Goal: Task Accomplishment & Management: Manage account settings

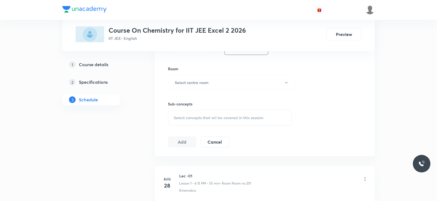
scroll to position [366, 0]
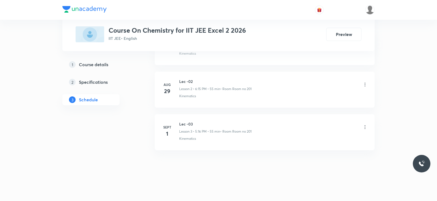
click at [190, 120] on li "[DATE] Lec -03 Lesson 3 • 5:16 PM • 55 min • Room Room no 201 Kinematics" at bounding box center [265, 132] width 220 height 36
click at [184, 123] on h6 "Lec -03" at bounding box center [215, 124] width 72 height 6
copy h6 "Lec -03"
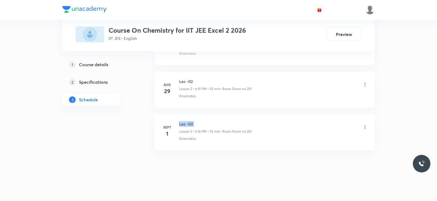
scroll to position [0, 0]
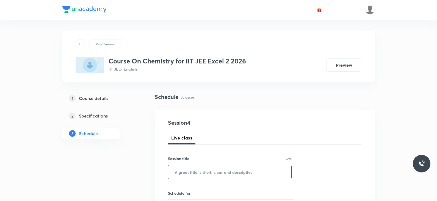
click at [196, 167] on input "text" at bounding box center [229, 172] width 123 height 14
paste input "Lec -03"
click at [196, 167] on input "Lec -04" at bounding box center [229, 172] width 123 height 14
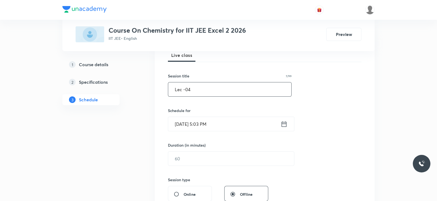
scroll to position [94, 0]
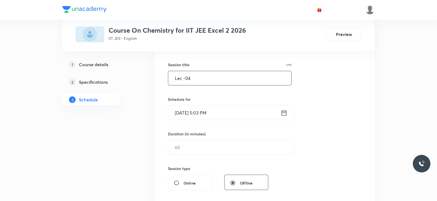
type input "Lec -04"
click at [285, 112] on icon at bounding box center [284, 113] width 7 height 8
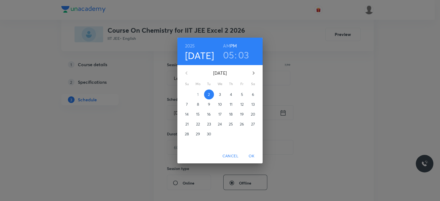
click at [242, 56] on h3 "03" at bounding box center [243, 55] width 11 height 12
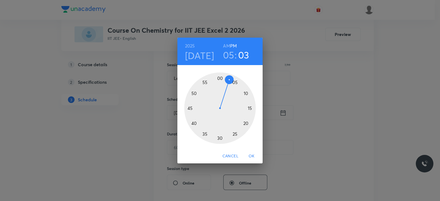
click at [247, 108] on div at bounding box center [219, 108] width 71 height 71
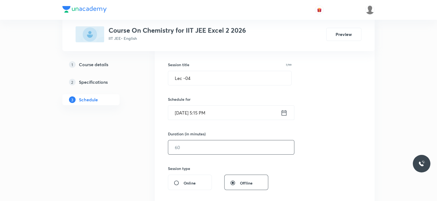
click at [195, 146] on input "text" at bounding box center [231, 147] width 126 height 14
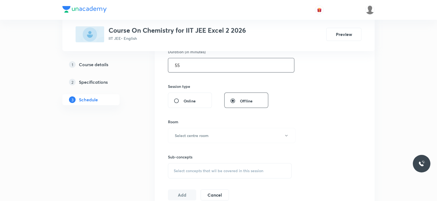
scroll to position [177, 0]
type input "55"
click at [203, 141] on button "Select centre room" at bounding box center [231, 134] width 127 height 15
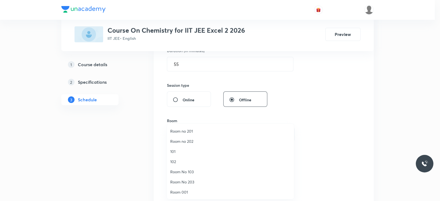
click at [193, 171] on span "Room No 103" at bounding box center [230, 172] width 120 height 6
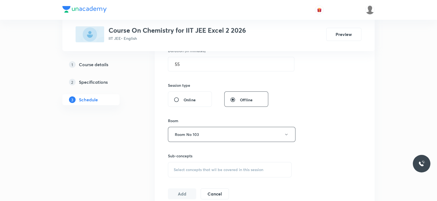
click at [217, 160] on div "Sub-concepts Select concepts that wil be covered in this session" at bounding box center [230, 165] width 124 height 24
click at [217, 168] on span "Select concepts that wil be covered in this session" at bounding box center [219, 170] width 90 height 4
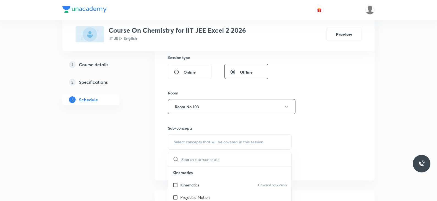
scroll to position [205, 0]
click at [206, 185] on div "Kinematics Covered previously" at bounding box center [229, 185] width 123 height 12
checkbox input "true"
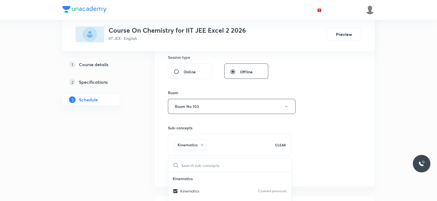
click at [304, 143] on div "Session 4 Live class Session title 7/99 Lec -04 ​ Schedule for [DATE] 5:15 PM ​…" at bounding box center [264, 45] width 193 height 264
click at [181, 170] on button "Add" at bounding box center [182, 171] width 28 height 11
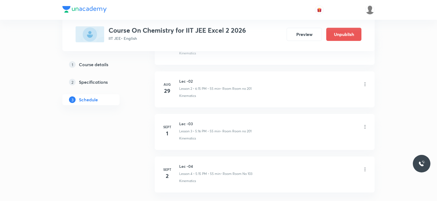
scroll to position [157, 0]
